Goal: Information Seeking & Learning: Learn about a topic

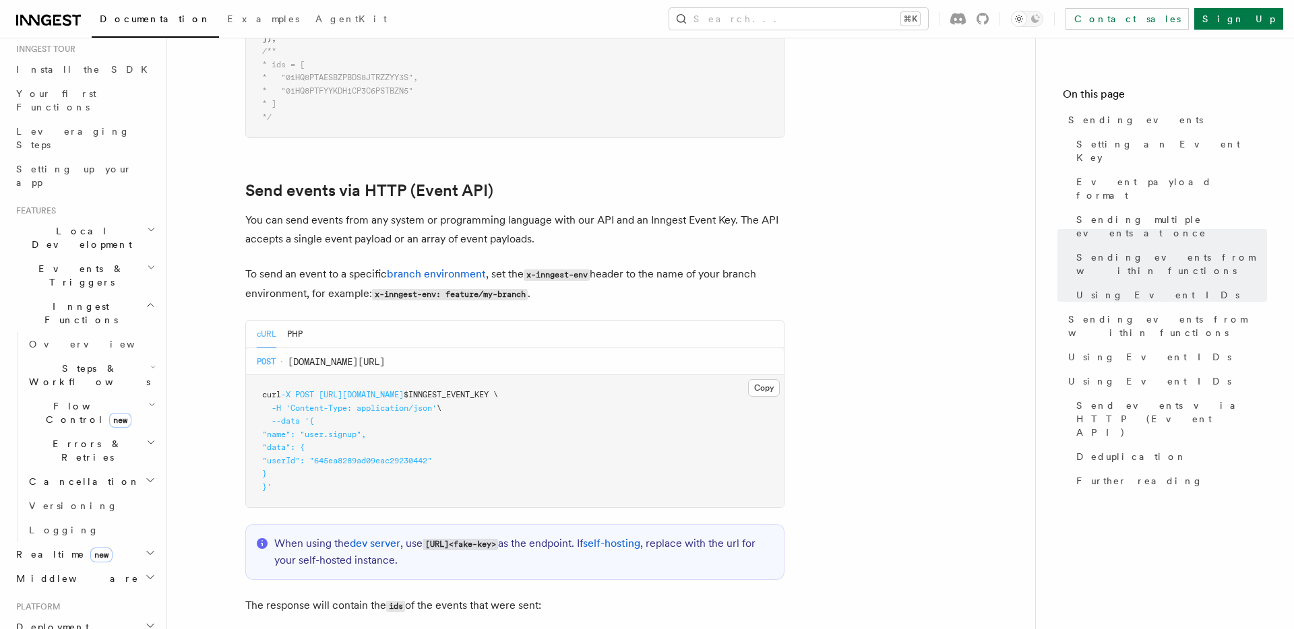
scroll to position [153, 0]
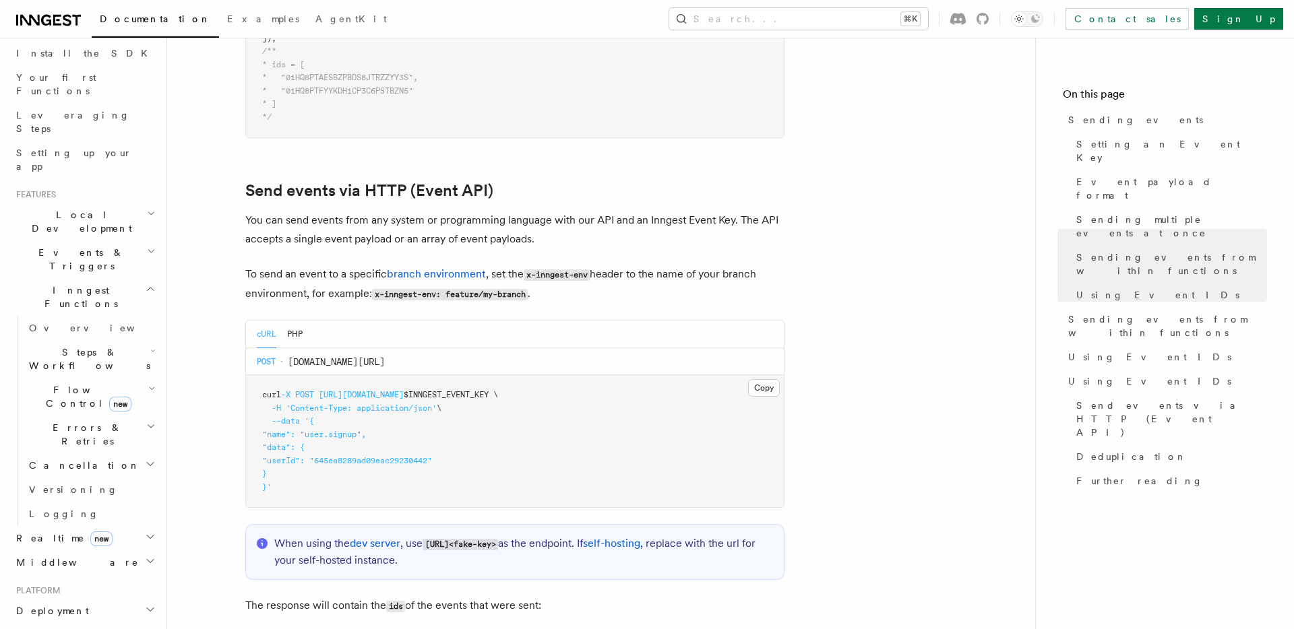
click at [76, 599] on h2 "Deployment" at bounding box center [85, 611] width 148 height 24
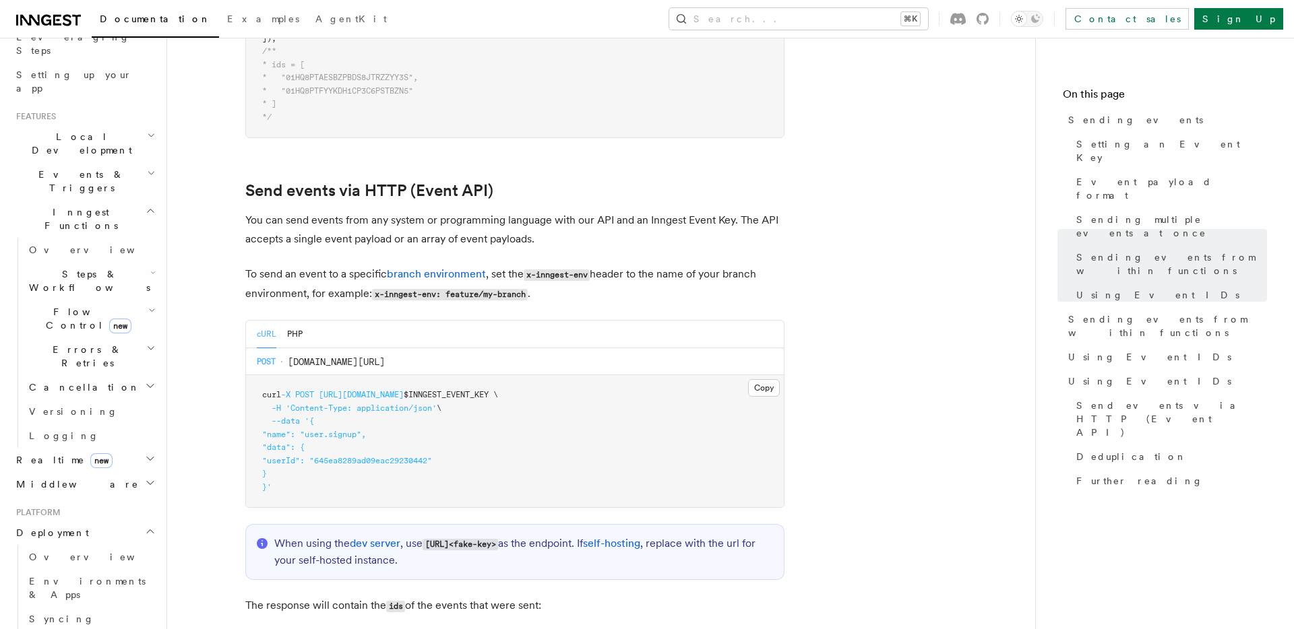
scroll to position [315, 0]
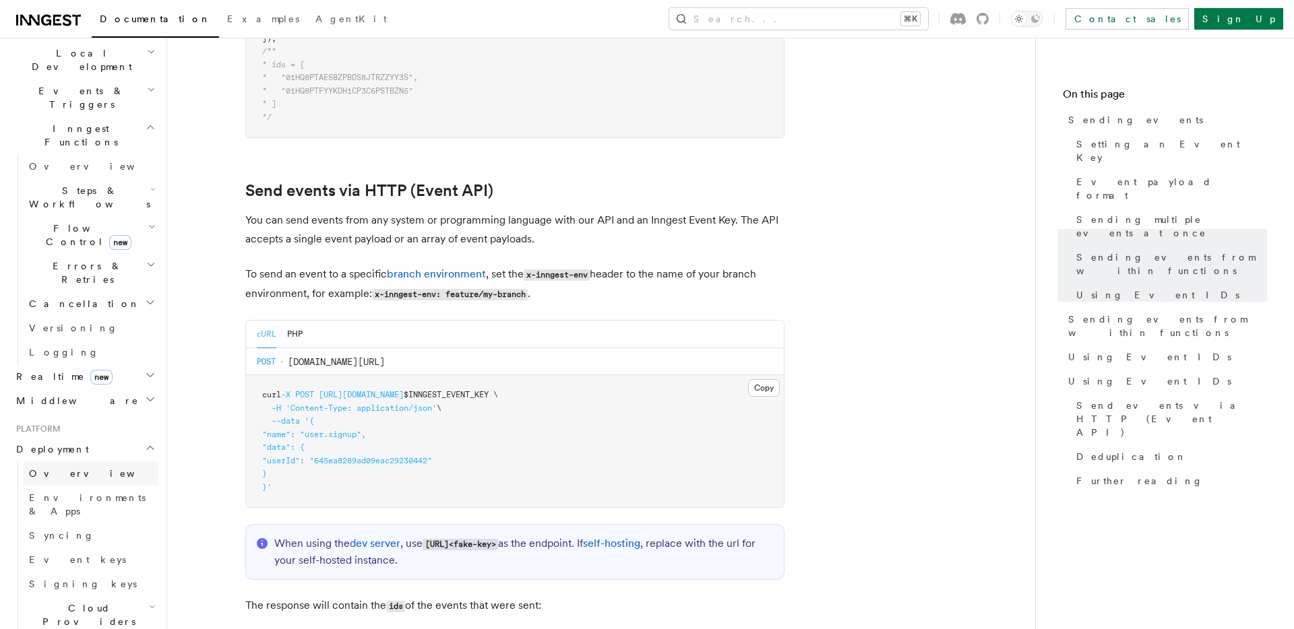
click at [84, 462] on link "Overview" at bounding box center [91, 474] width 135 height 24
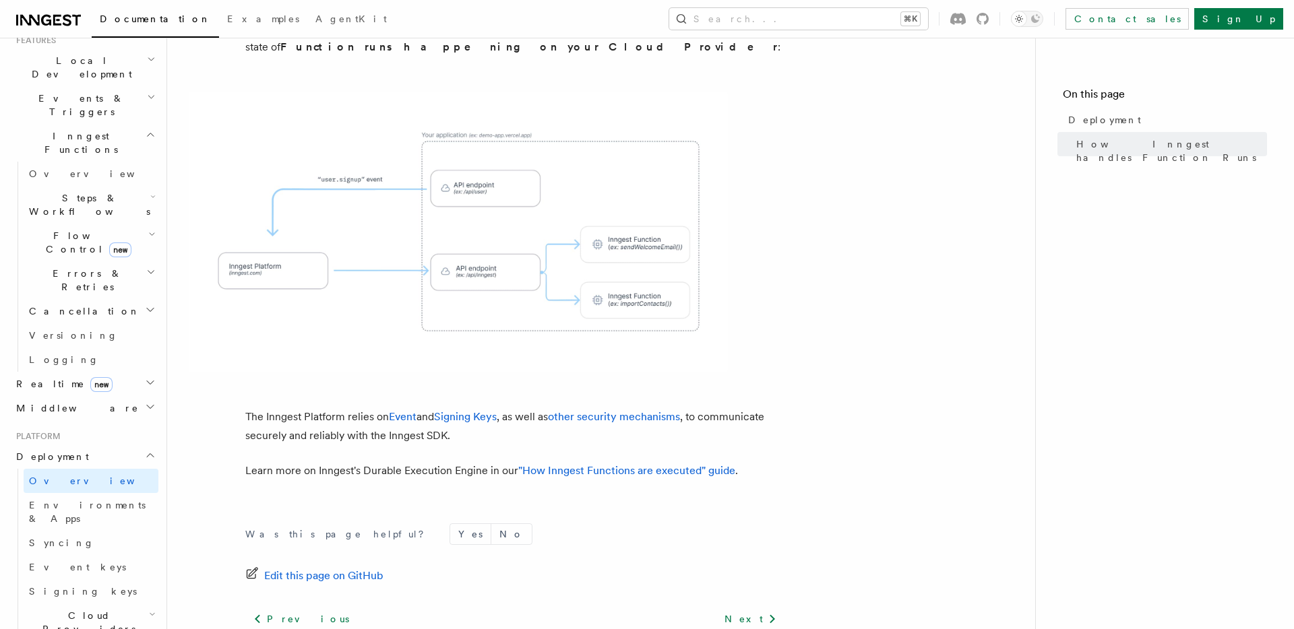
scroll to position [520, 0]
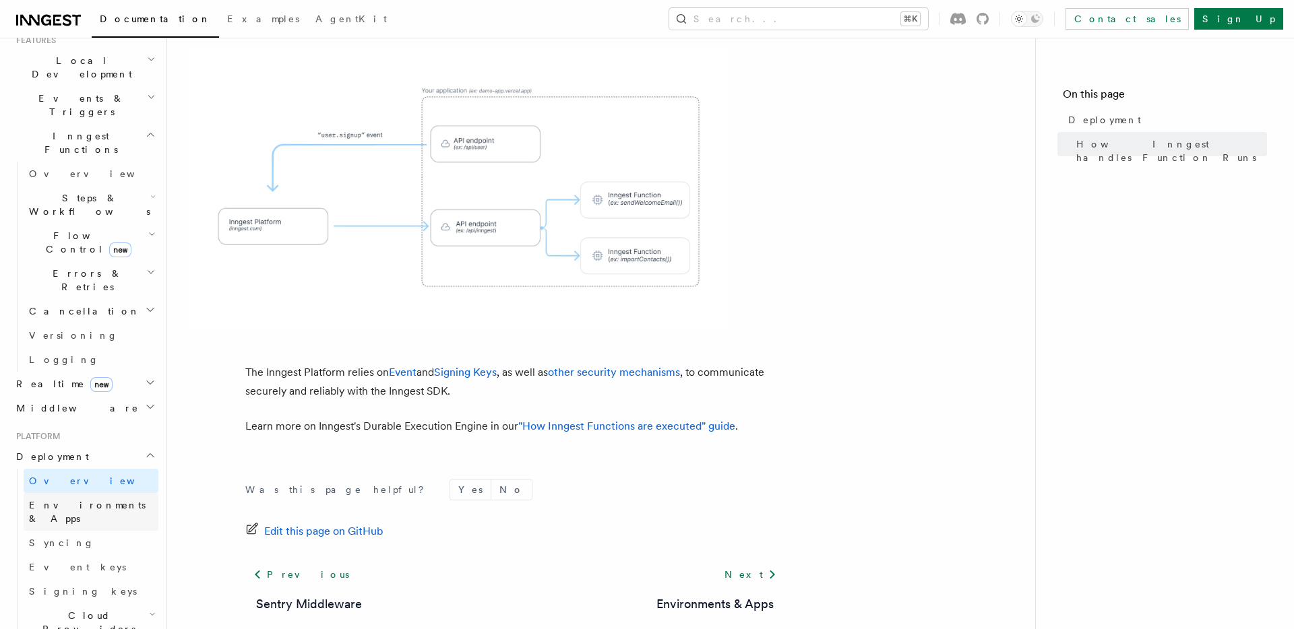
click at [88, 493] on link "Environments & Apps" at bounding box center [91, 512] width 135 height 38
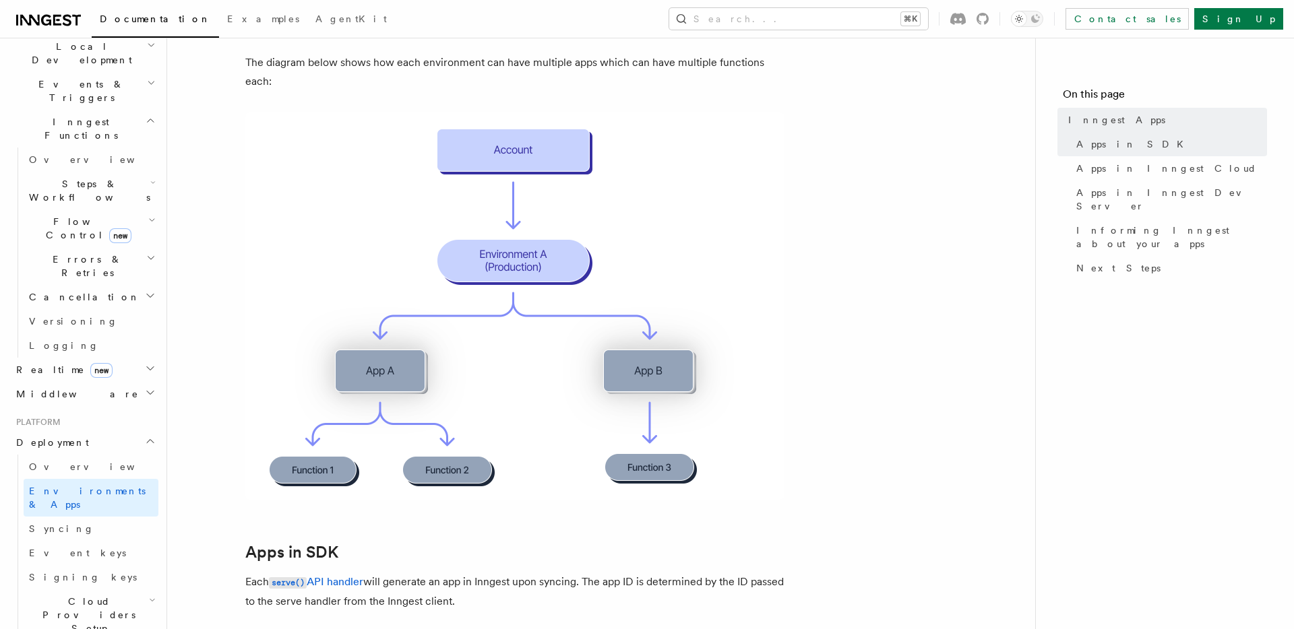
scroll to position [339, 0]
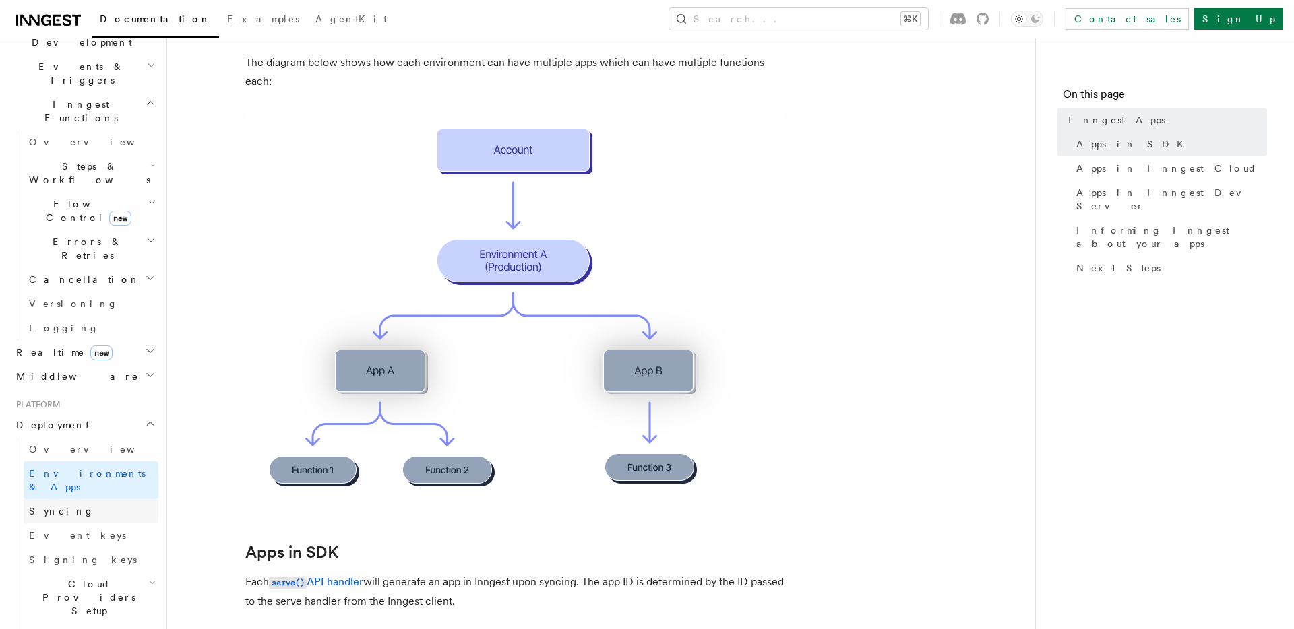
click at [95, 499] on link "Syncing" at bounding box center [91, 511] width 135 height 24
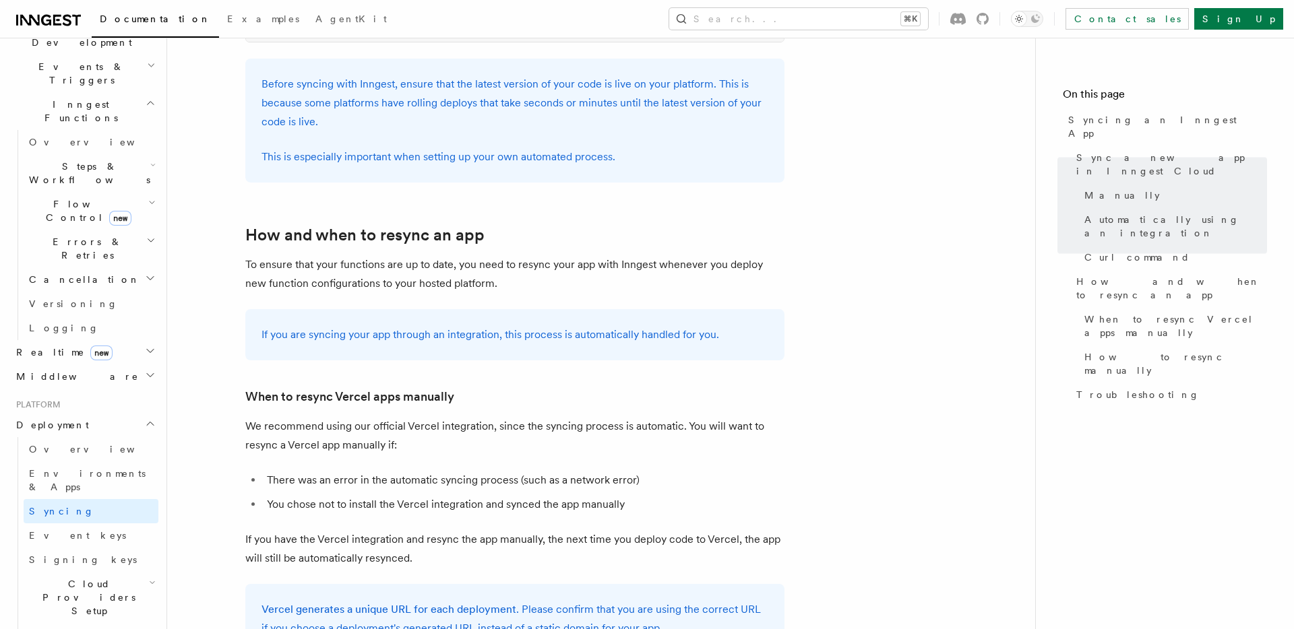
scroll to position [2225, 0]
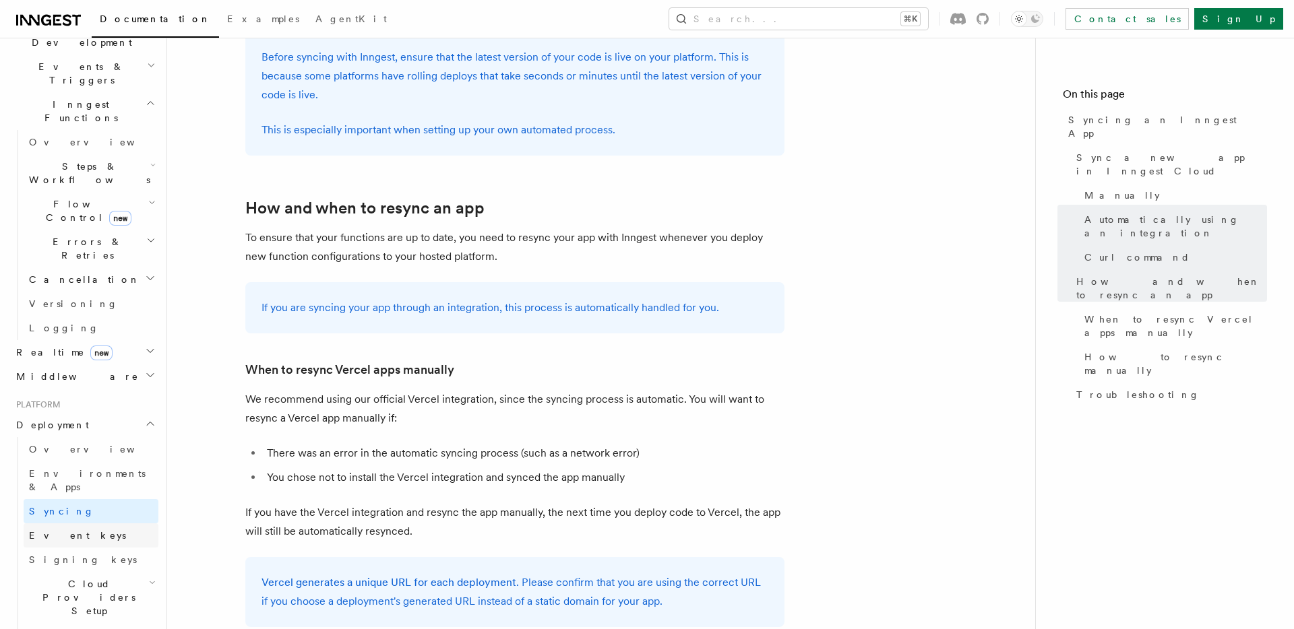
click at [85, 524] on link "Event keys" at bounding box center [91, 536] width 135 height 24
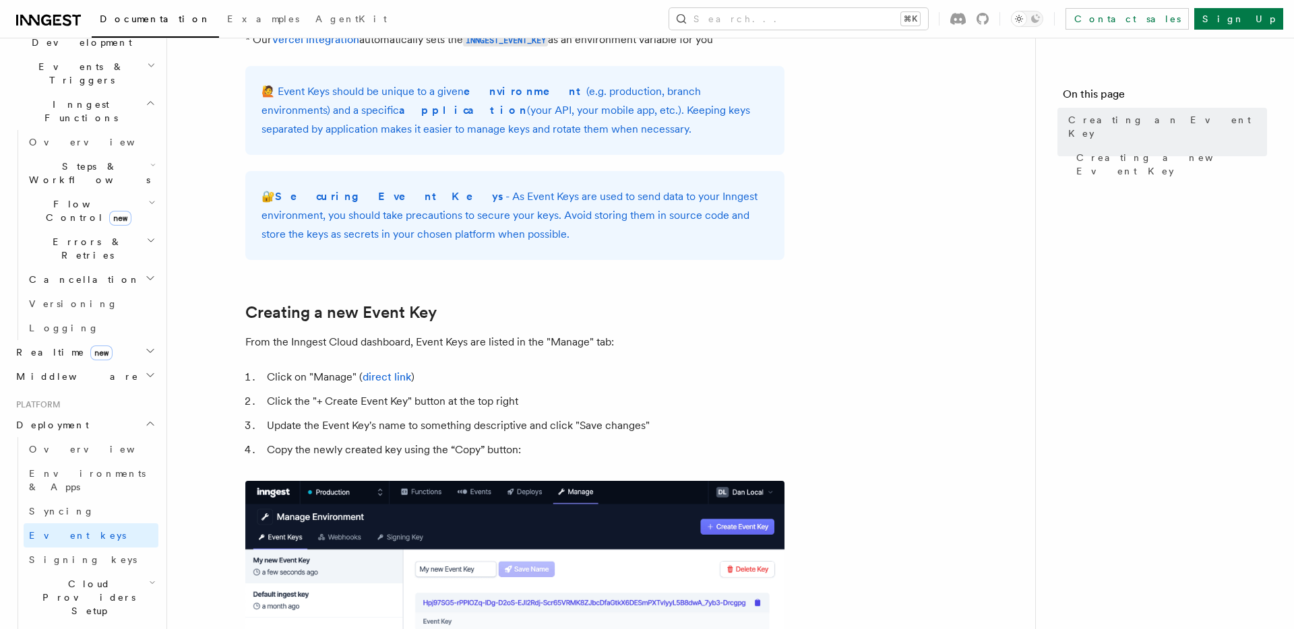
scroll to position [574, 0]
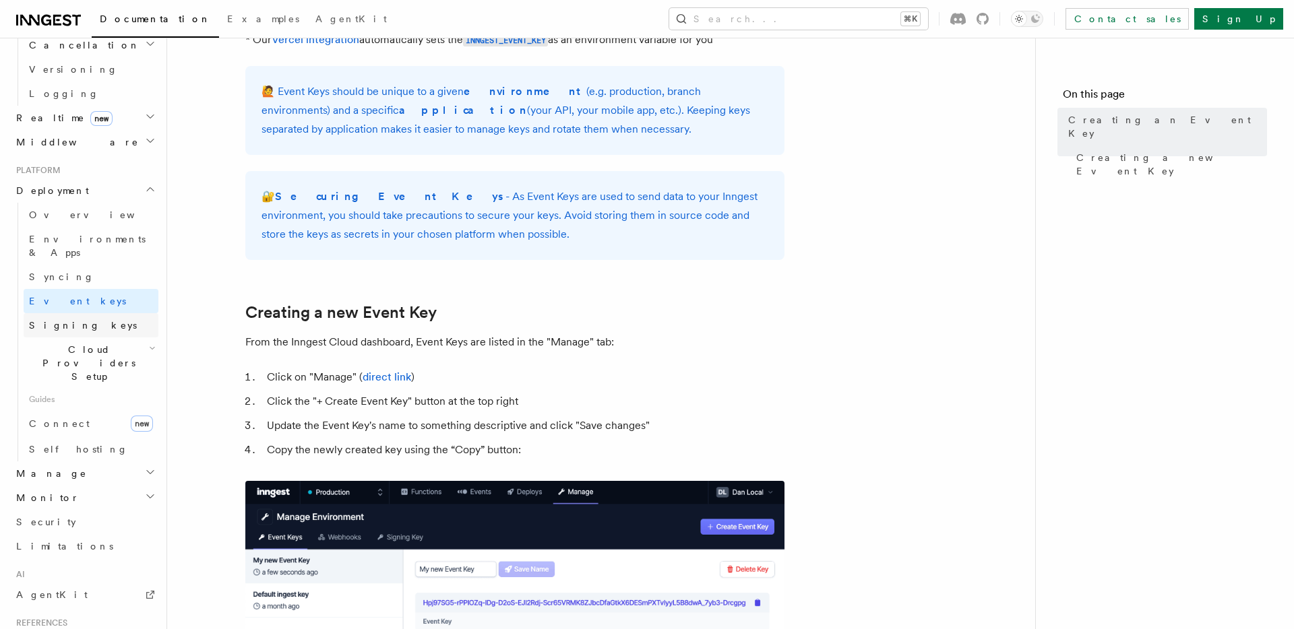
click at [100, 313] on link "Signing keys" at bounding box center [91, 325] width 135 height 24
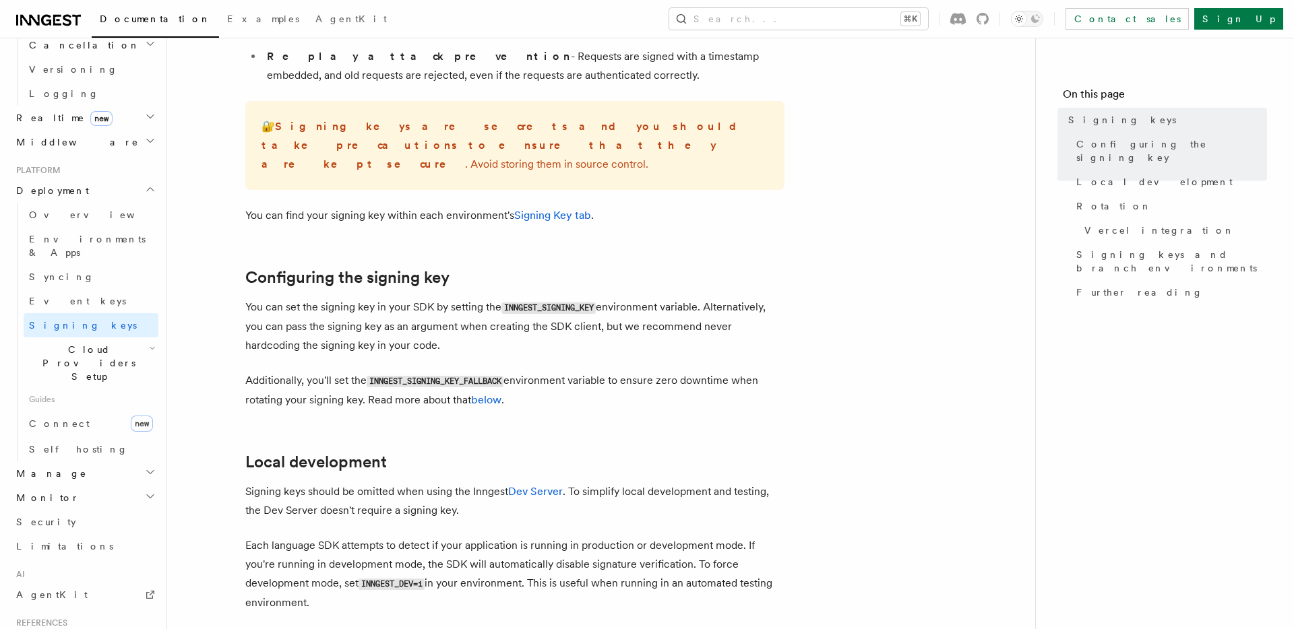
scroll to position [401, 0]
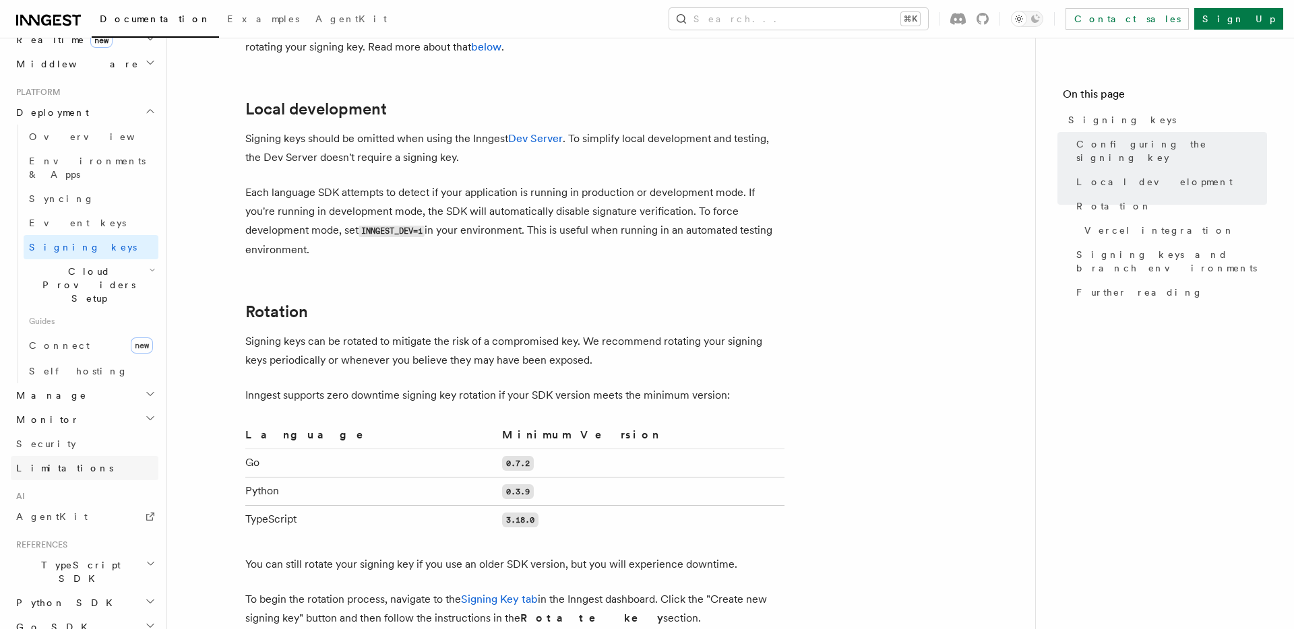
scroll to position [653, 0]
click at [87, 382] on h2 "Manage" at bounding box center [85, 394] width 148 height 24
click at [78, 358] on link "Self hosting" at bounding box center [91, 370] width 135 height 24
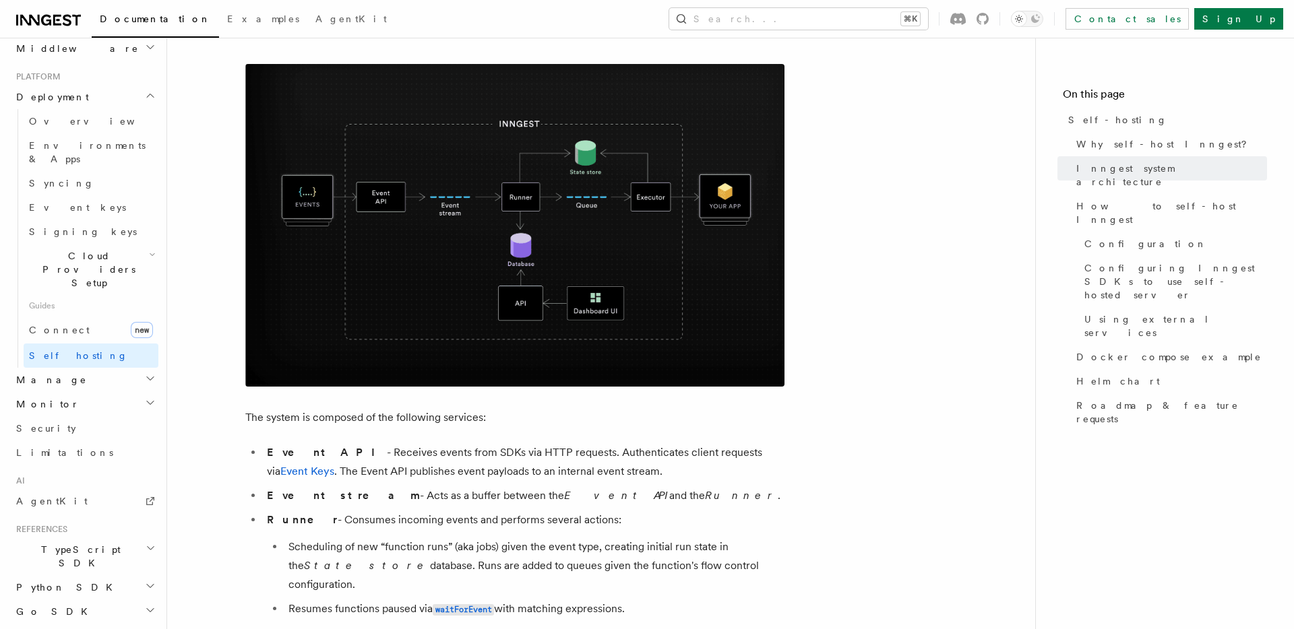
scroll to position [442, 0]
click at [58, 368] on h2 "Manage" at bounding box center [85, 380] width 148 height 24
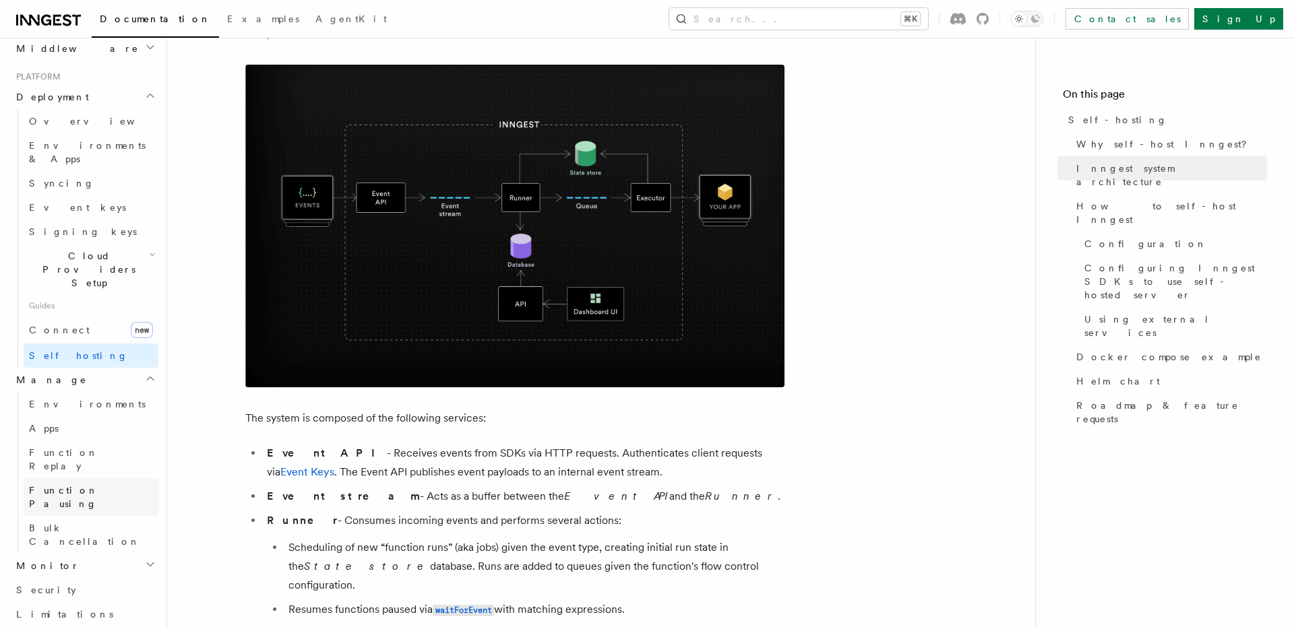
click at [123, 479] on link "Function Pausing" at bounding box center [91, 498] width 135 height 38
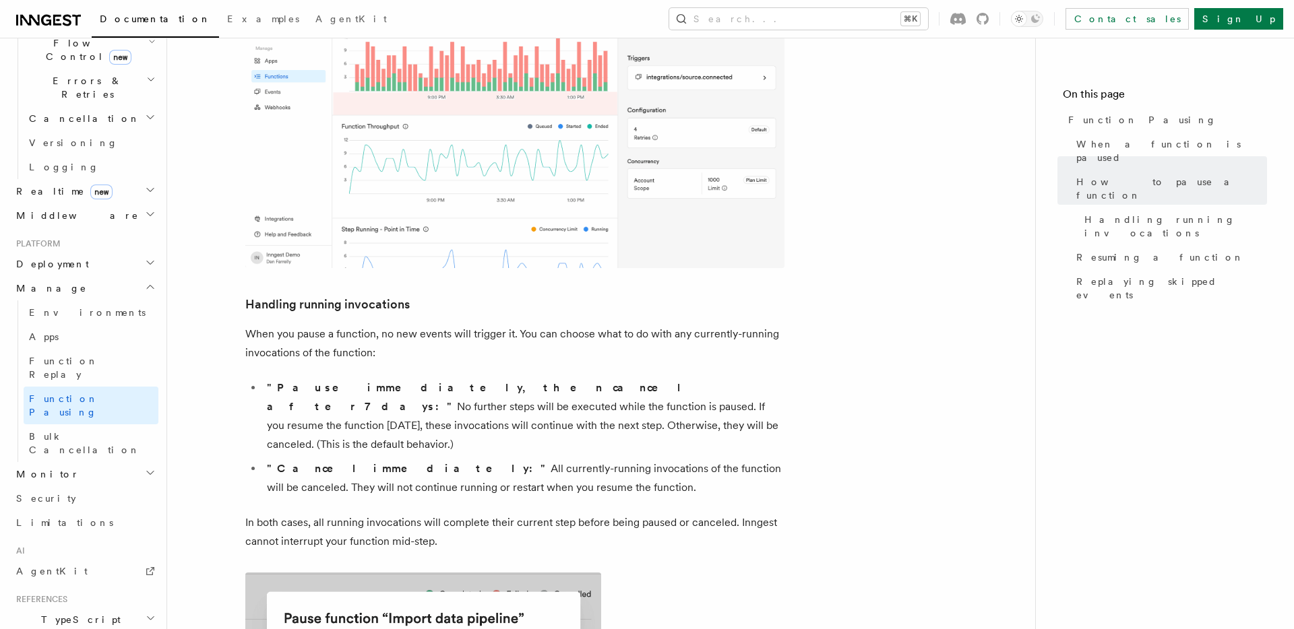
scroll to position [760, 0]
